Goal: Task Accomplishment & Management: Check status

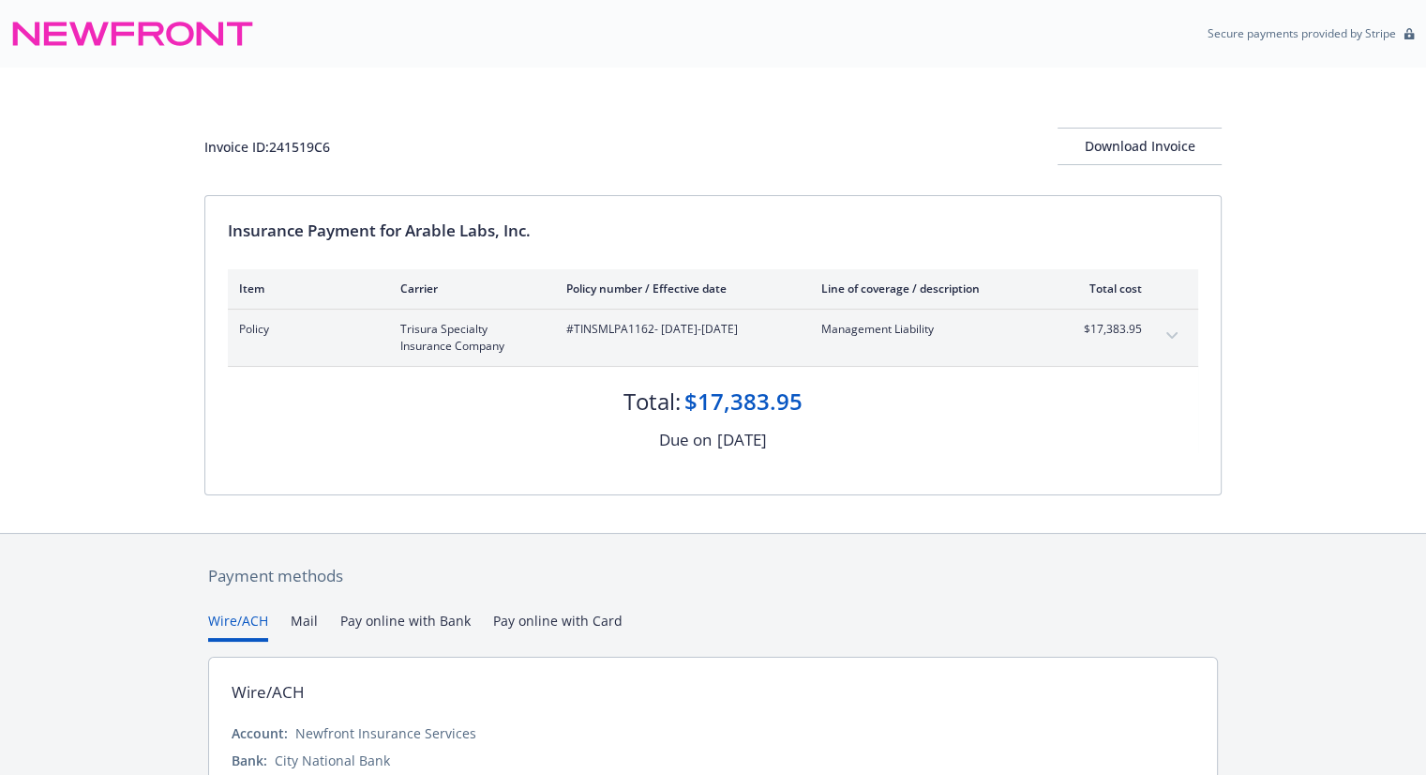
click at [1204, 474] on div "Insurance Payment for Arable Labs, Inc. Item Carrier Policy number / Effective …" at bounding box center [713, 345] width 1016 height 298
